Goal: Information Seeking & Learning: Compare options

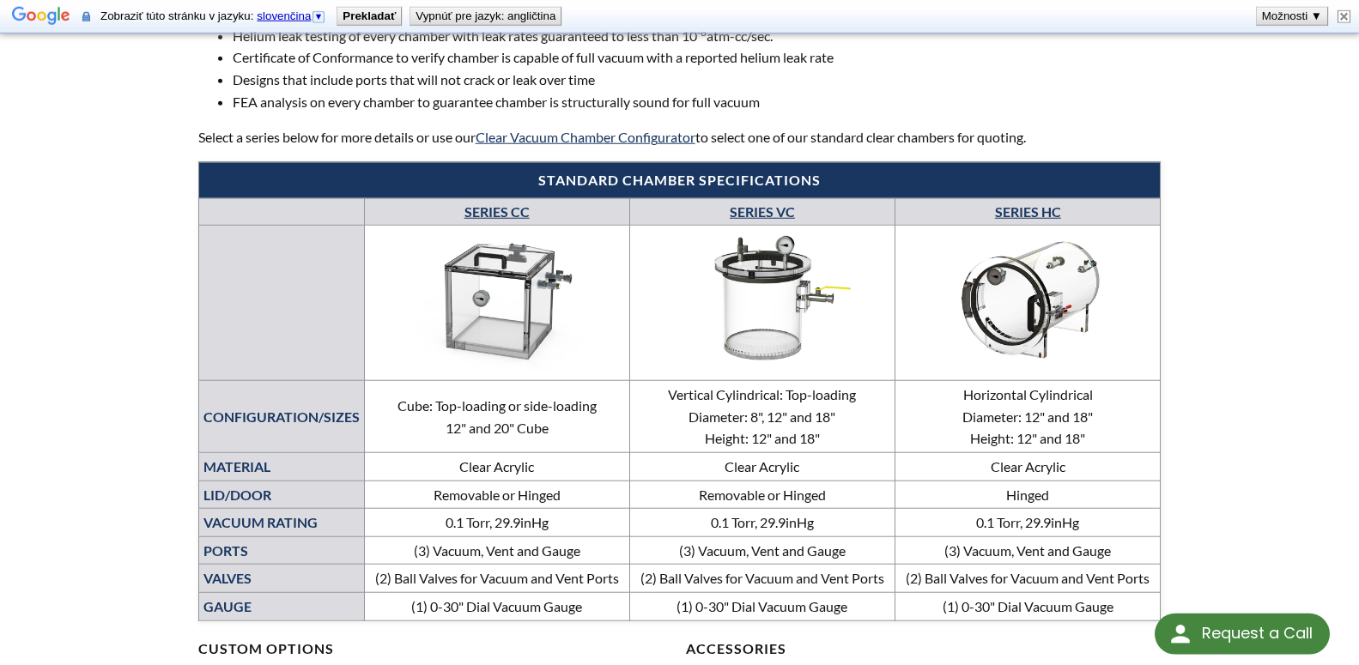
scroll to position [788, 0]
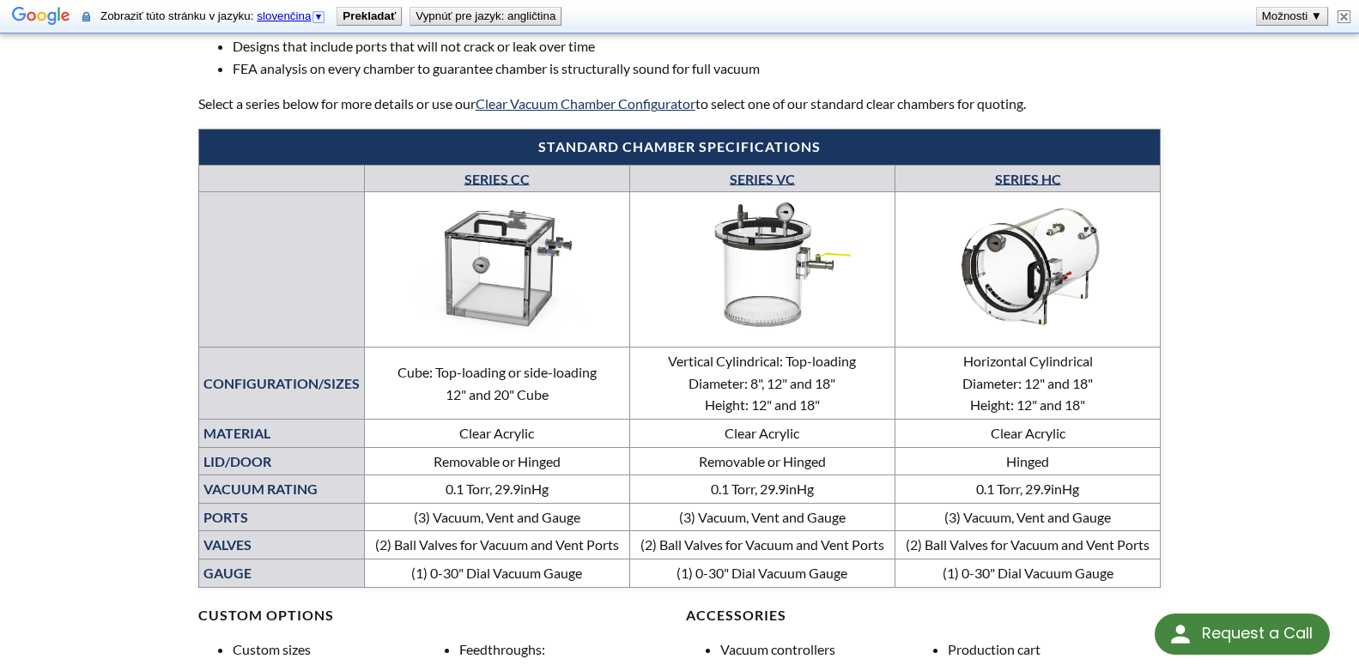
click at [475, 182] on link "SERIES CC" at bounding box center [496, 178] width 65 height 16
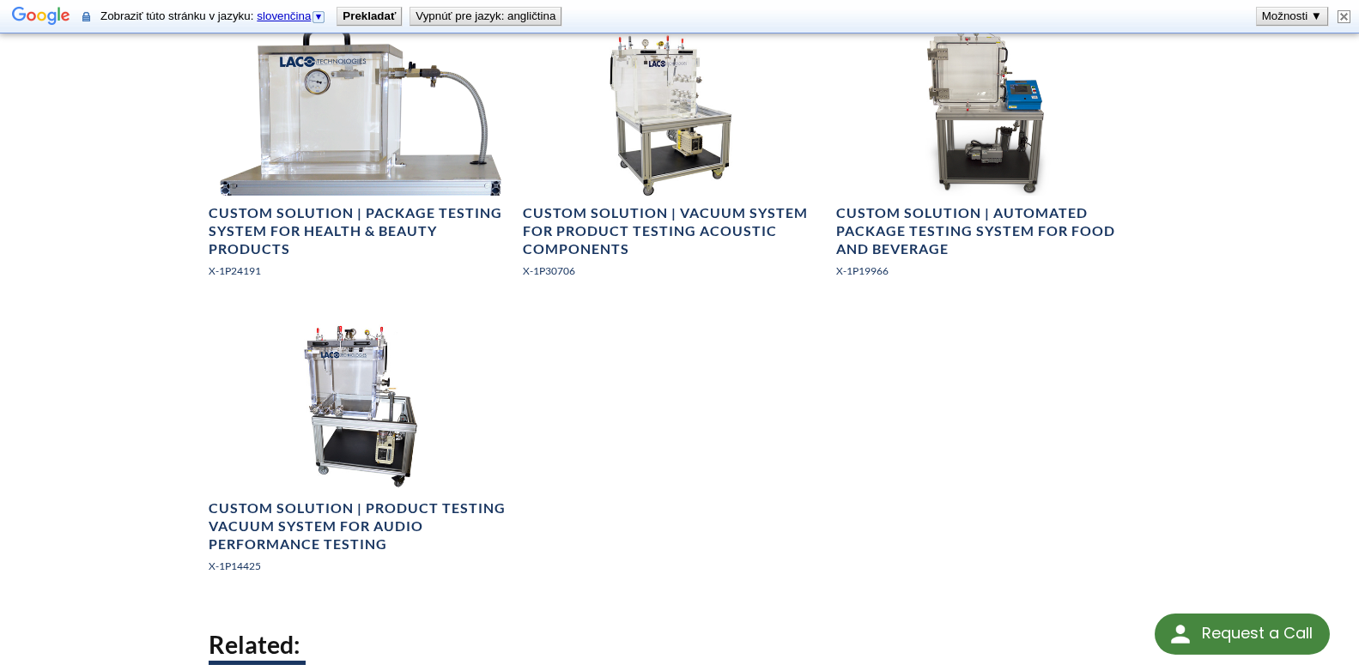
scroll to position [2101, 0]
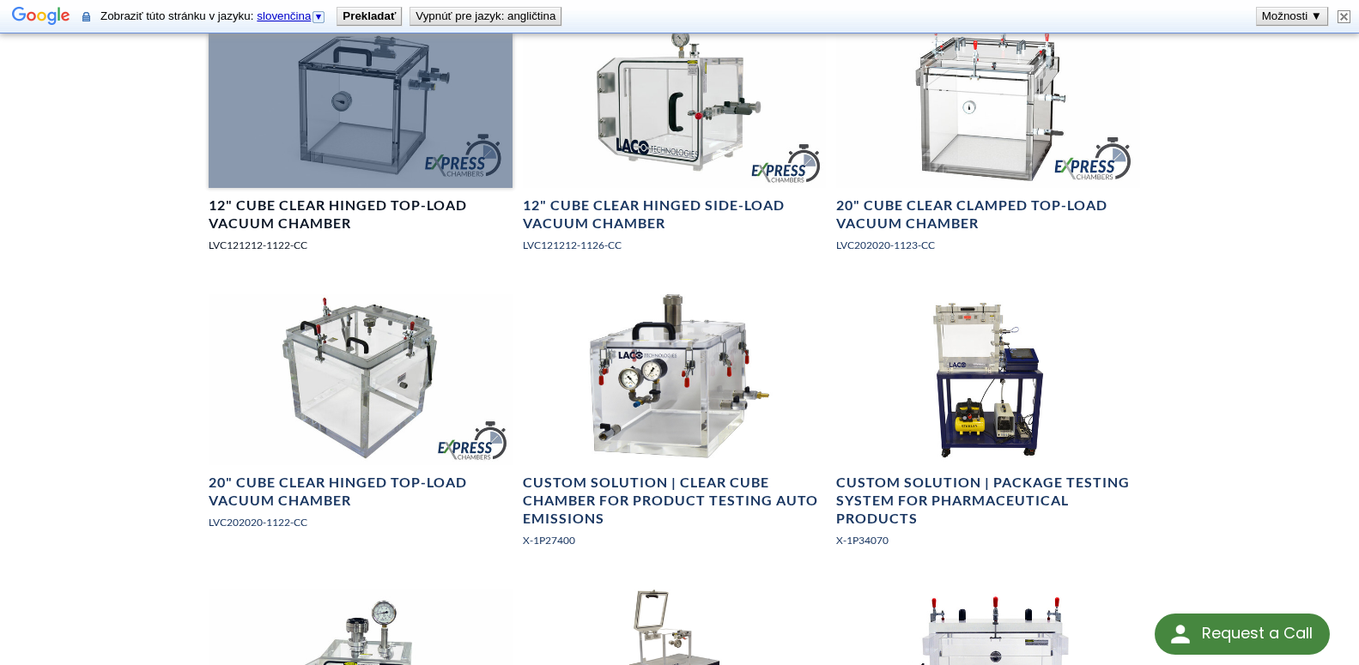
scroll to position [875, 0]
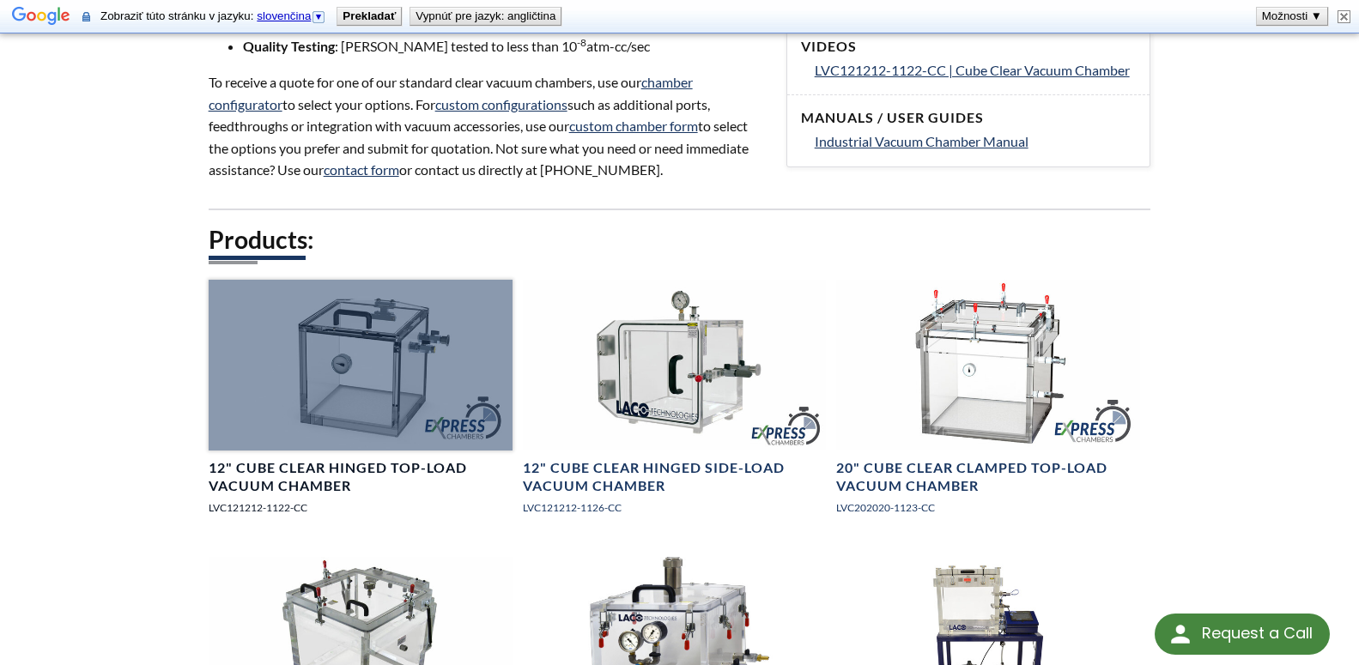
click at [366, 469] on h4 "12" Cube Clear Hinged Top-Load Vacuum Chamber" at bounding box center [361, 477] width 304 height 36
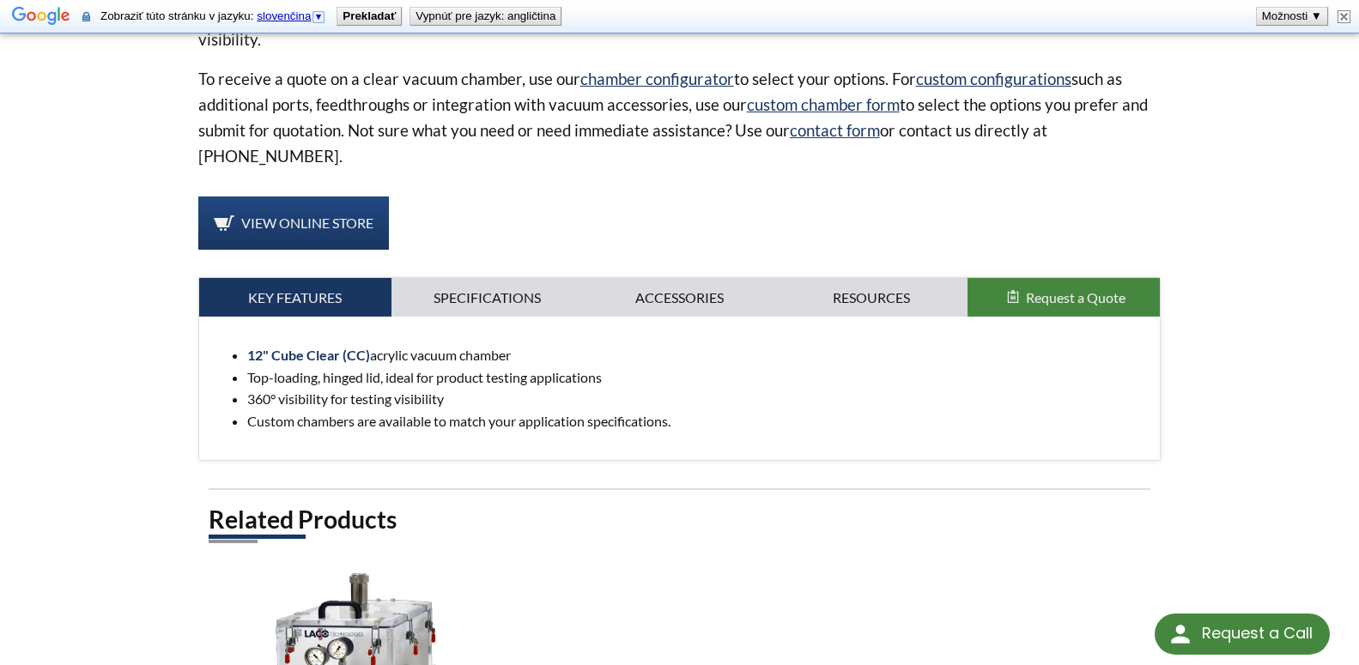
scroll to position [700, 0]
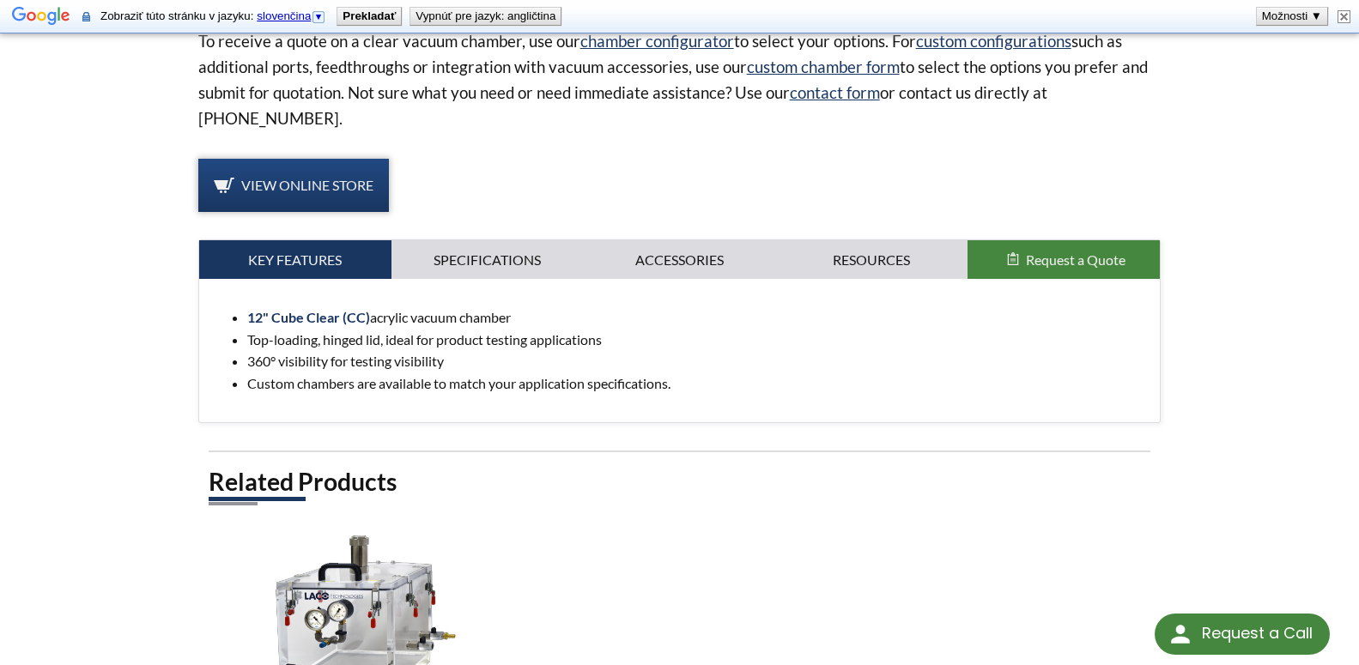
click at [327, 182] on span "View Online Store" at bounding box center [307, 185] width 132 height 16
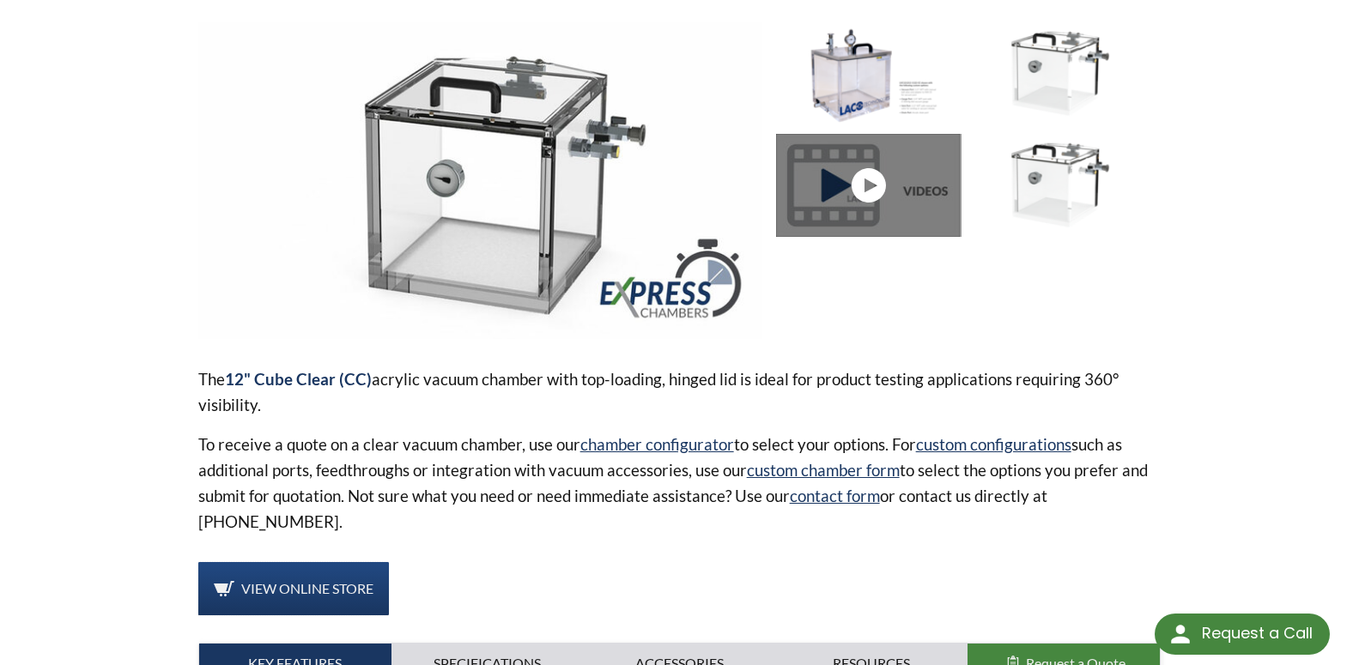
scroll to position [0, 0]
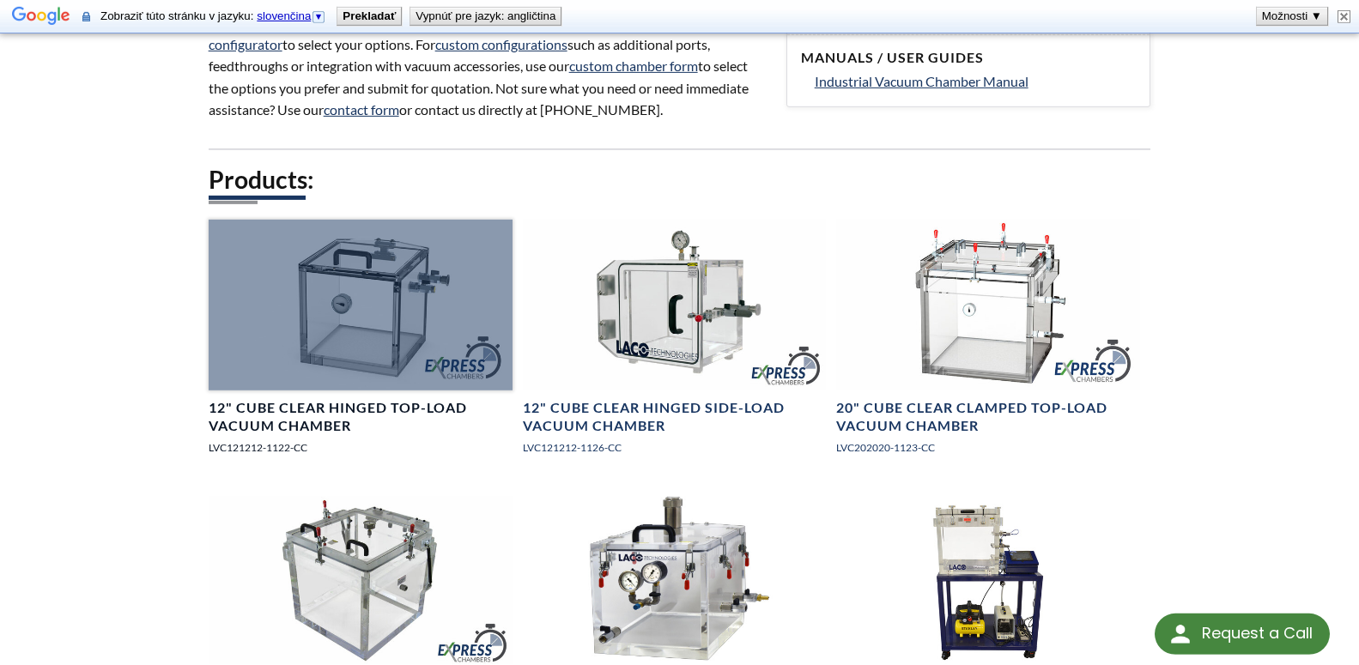
scroll to position [963, 0]
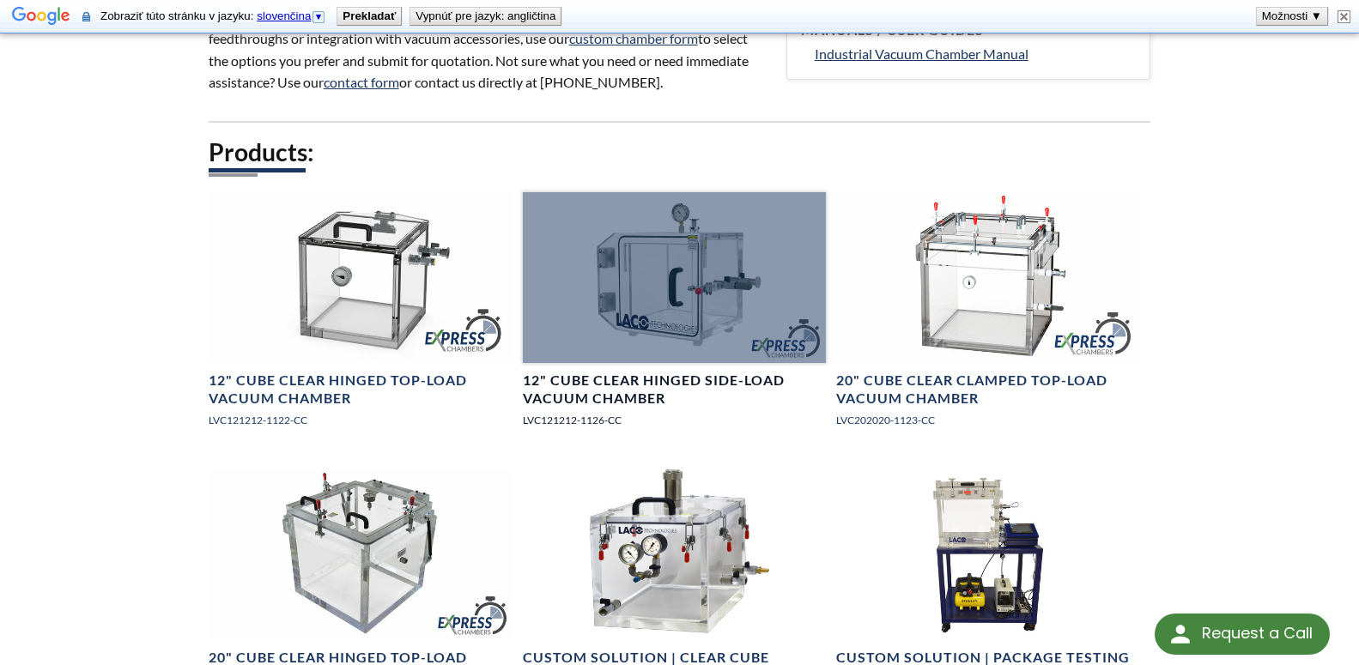
click at [675, 294] on div at bounding box center [675, 277] width 304 height 171
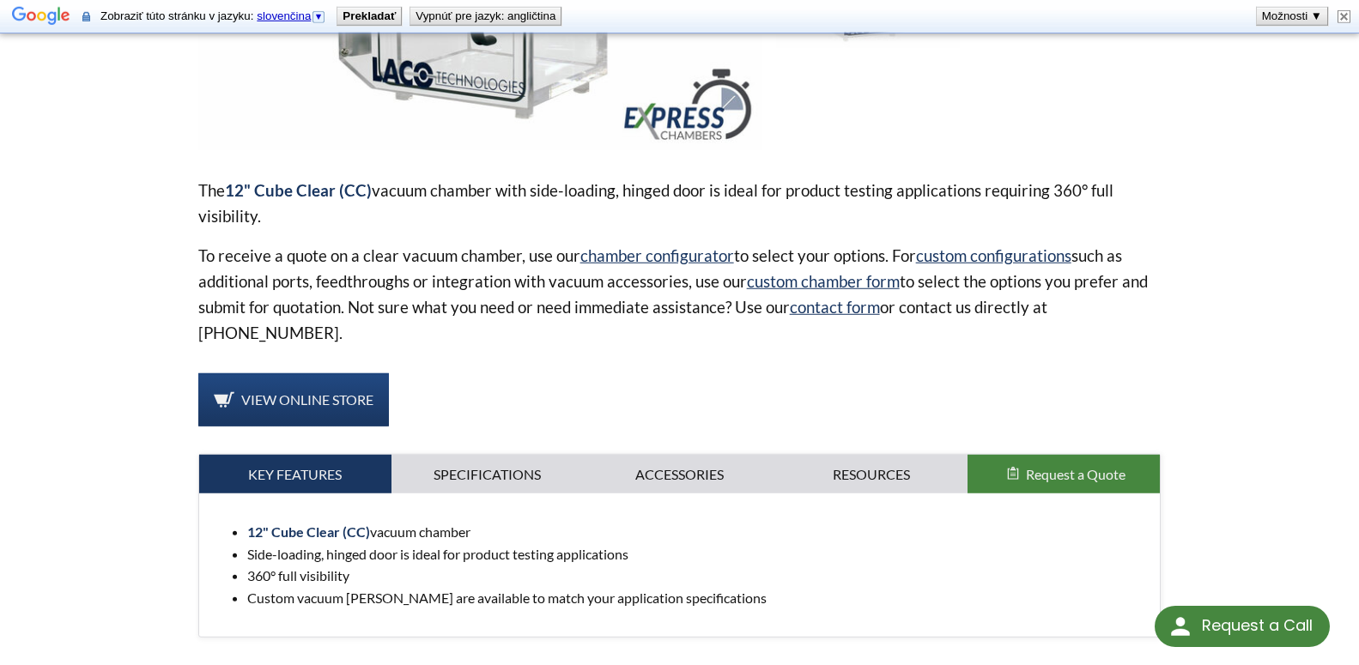
scroll to position [525, 0]
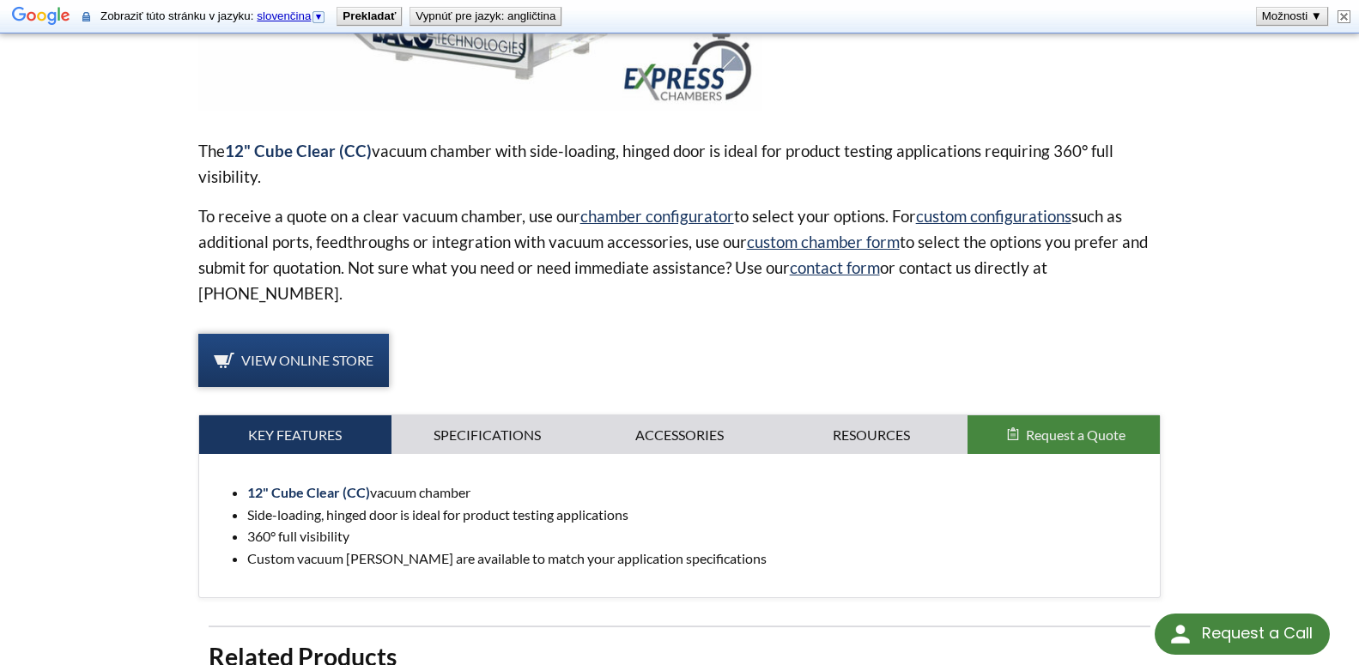
click at [284, 349] on link "View Online Store" at bounding box center [293, 360] width 191 height 53
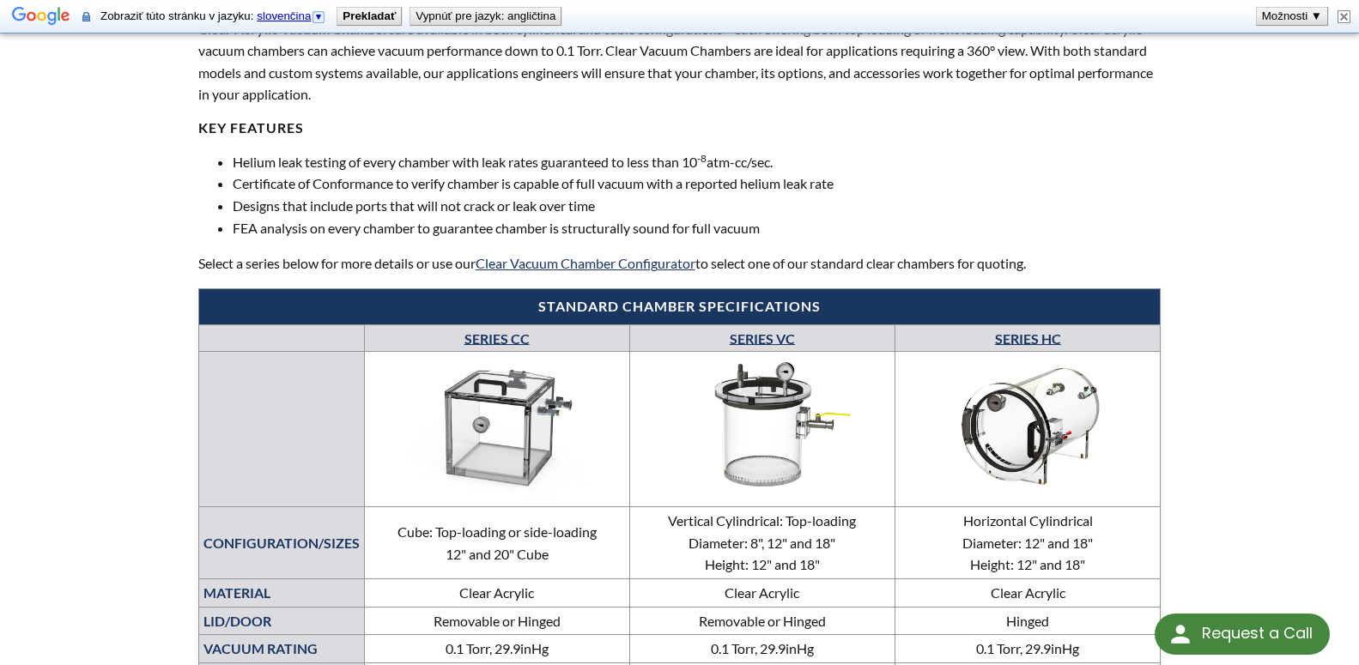
scroll to position [613, 0]
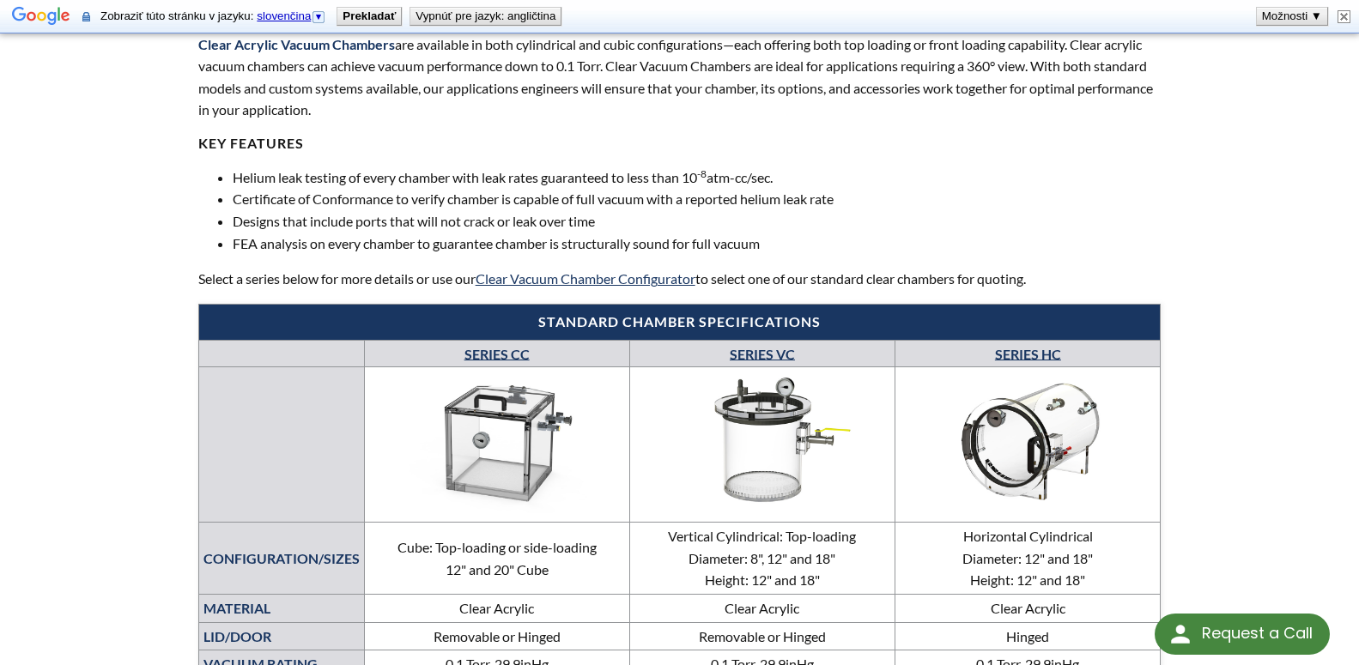
click at [464, 353] on link "SERIES CC" at bounding box center [496, 353] width 65 height 16
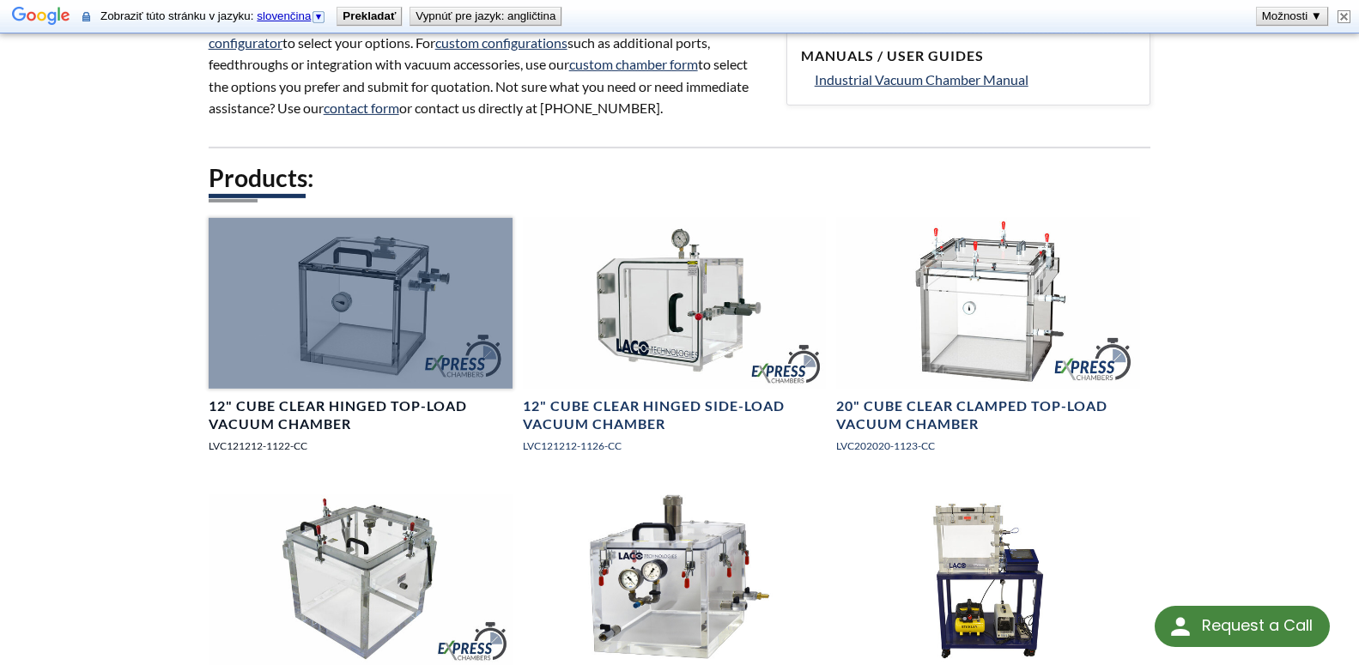
scroll to position [963, 0]
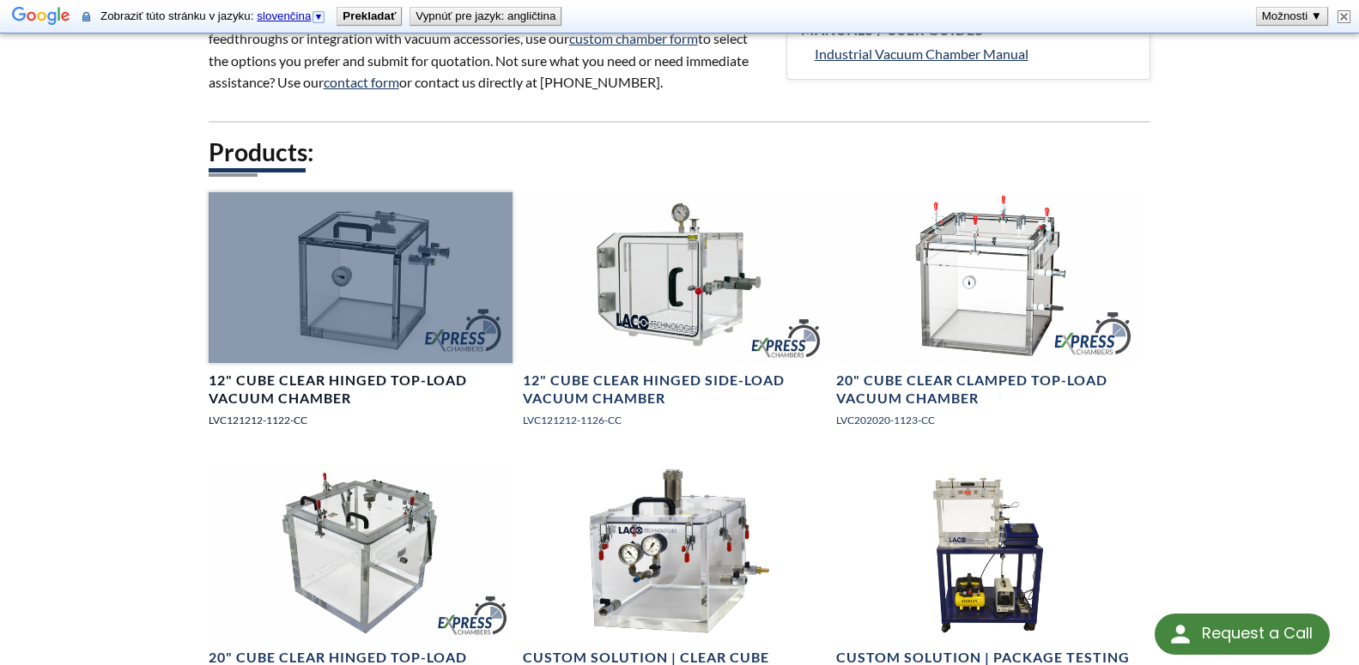
click at [319, 311] on div at bounding box center [361, 277] width 304 height 171
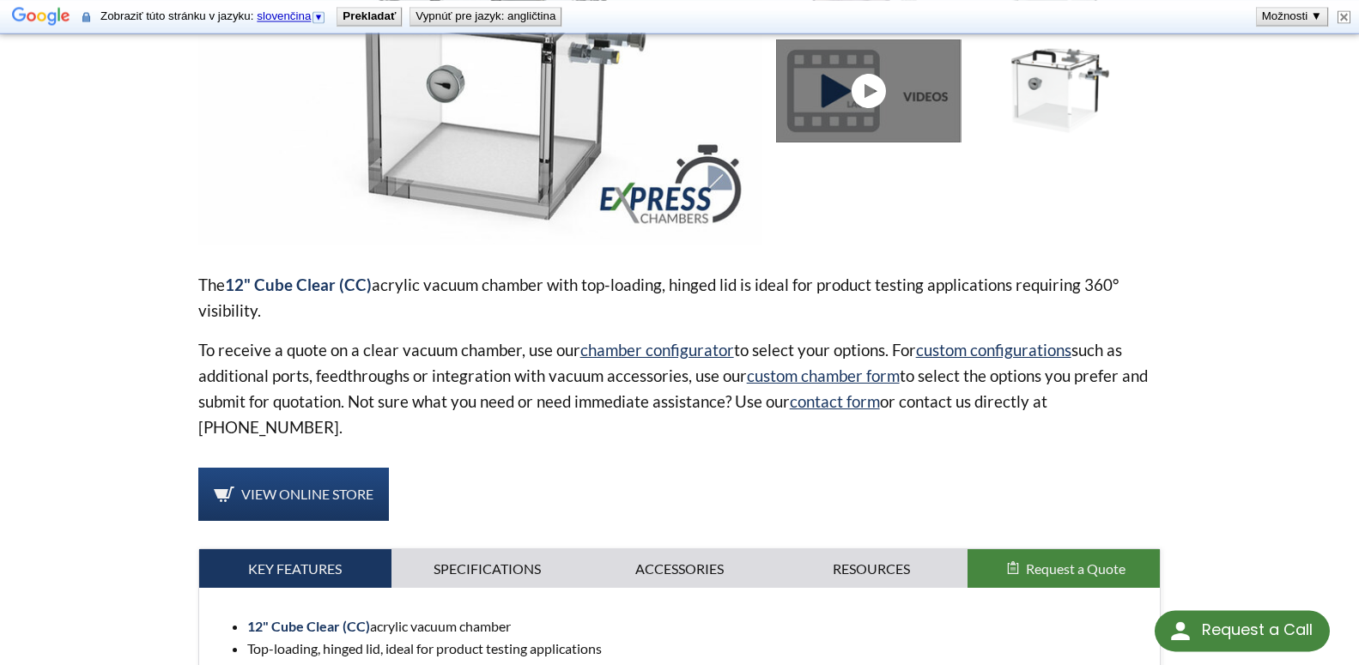
scroll to position [438, 0]
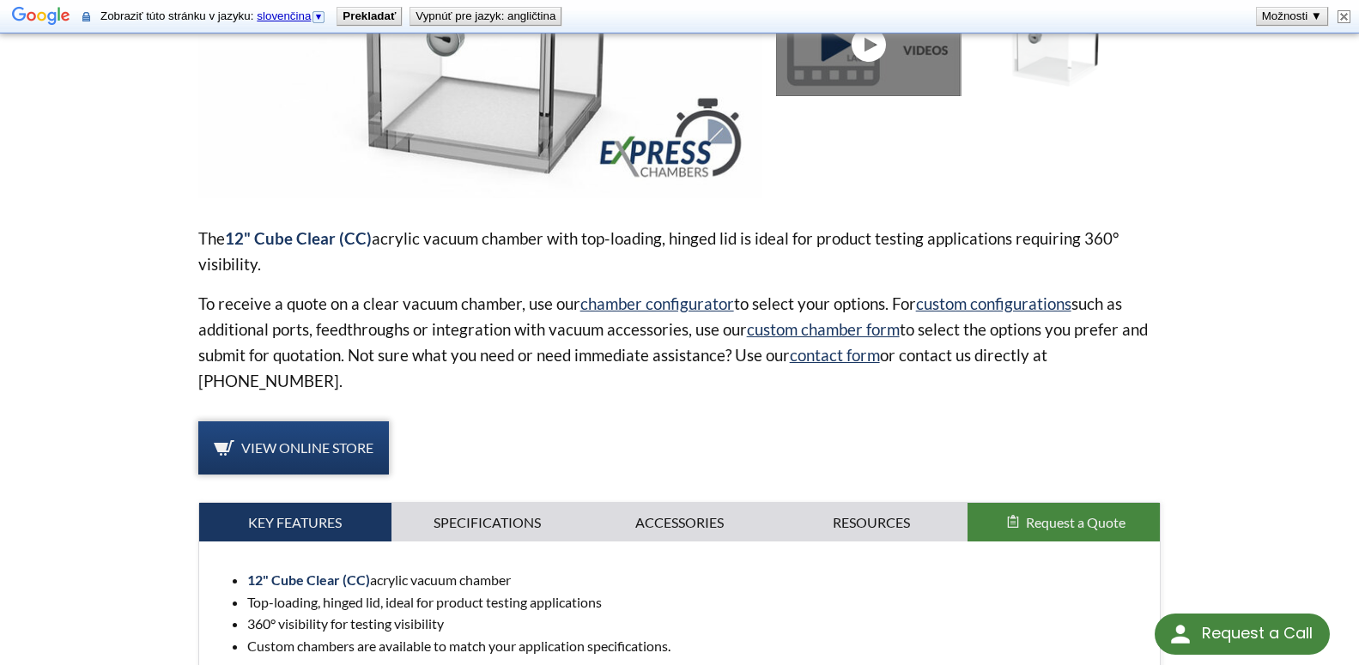
click at [347, 445] on span "View Online Store" at bounding box center [307, 447] width 132 height 16
